Goal: Transaction & Acquisition: Purchase product/service

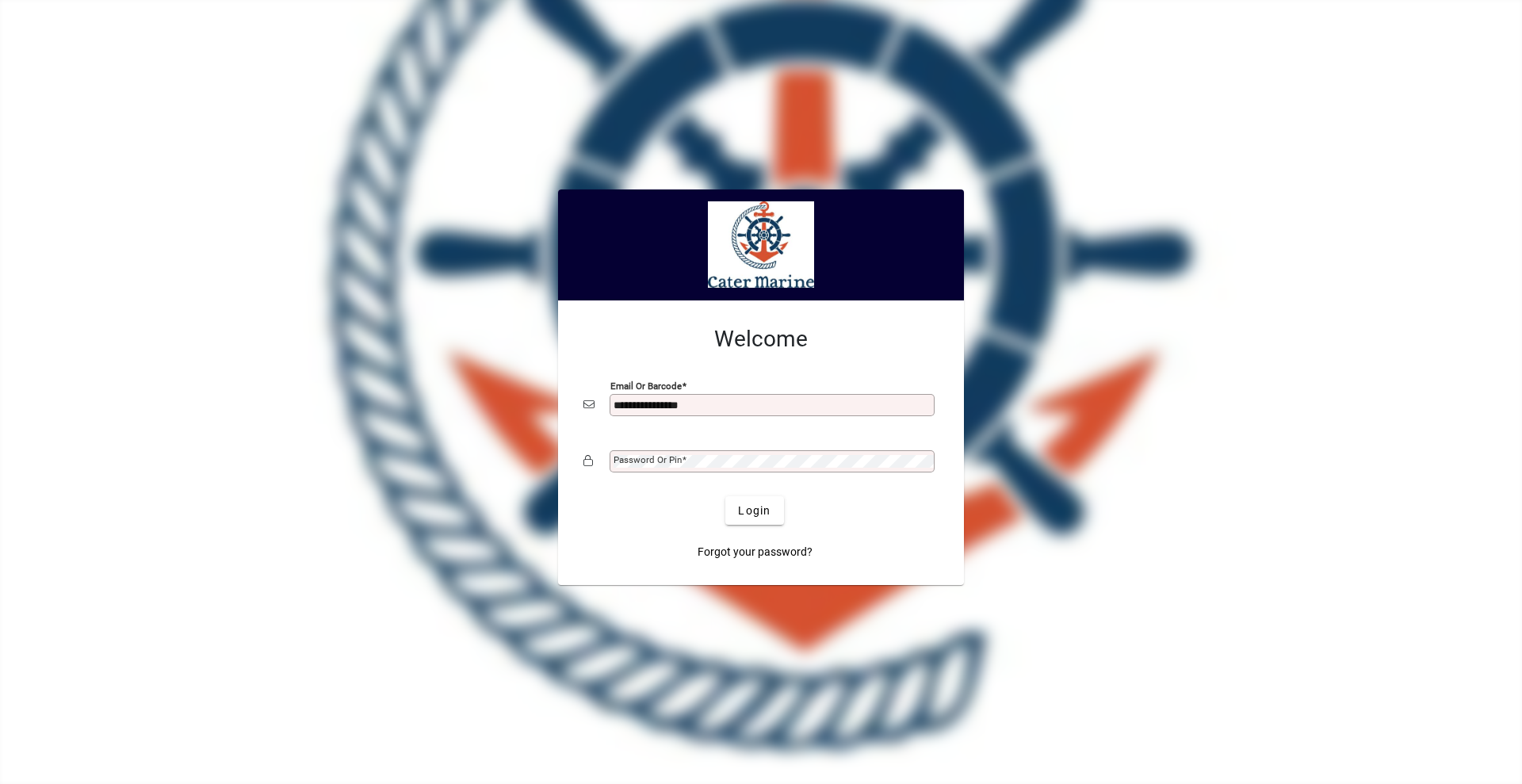
type input "**********"
click at [726, 497] on button "Login" at bounding box center [754, 510] width 57 height 28
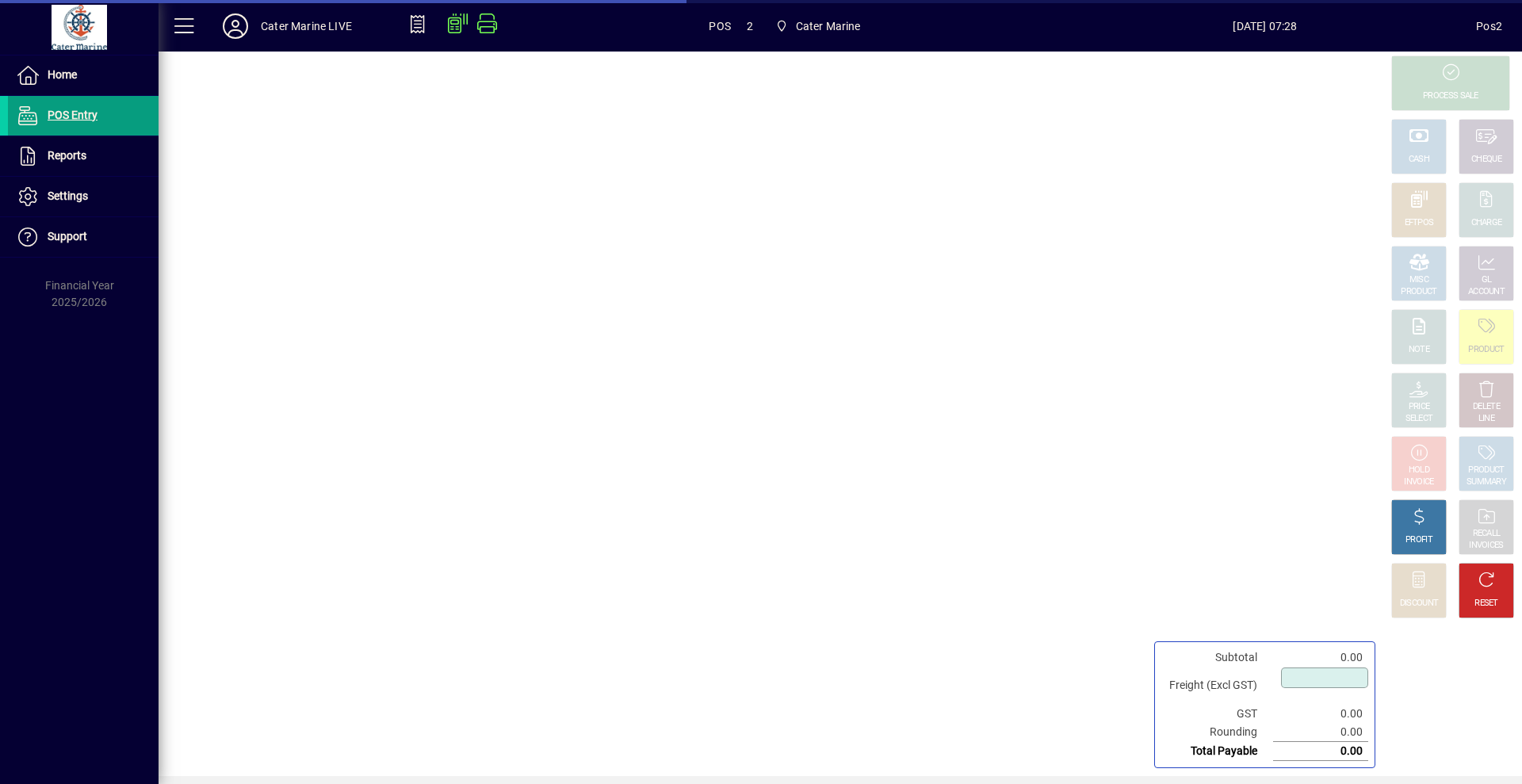
type input "****"
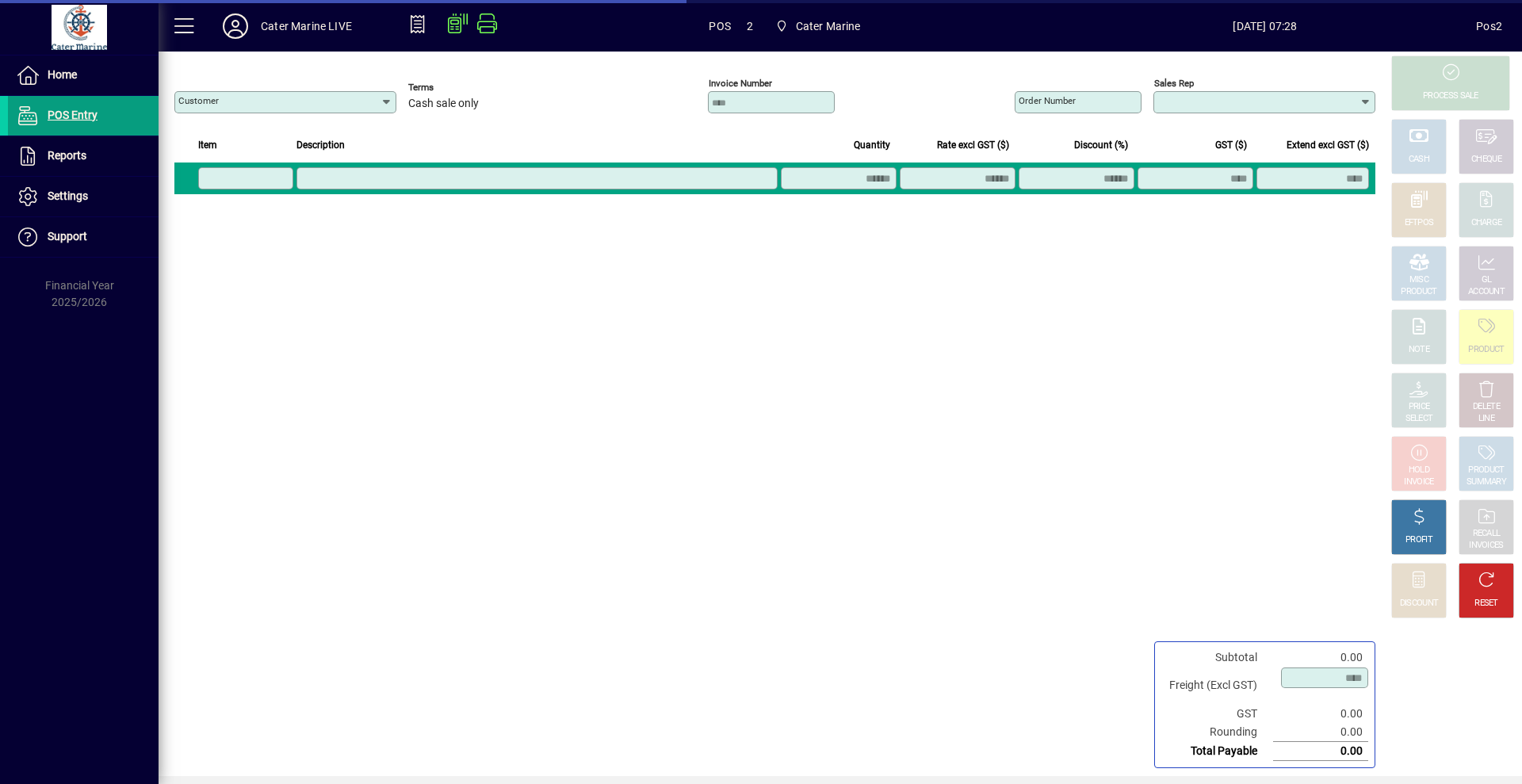
type input "**********"
